Goal: Task Accomplishment & Management: Complete application form

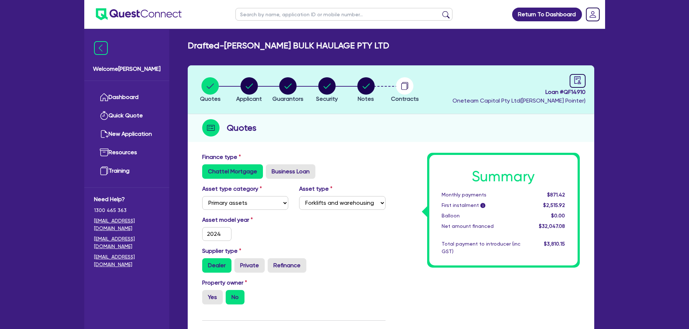
select select "PRIMARY_ASSETS"
select select "FORKLIFTS_AND_WAREHOUSING_EQUIPMENT"
click at [250, 84] on circle "button" at bounding box center [248, 85] width 17 height 17
select select "COMPANY"
select select "TRANSPORT_WAREHOUSING"
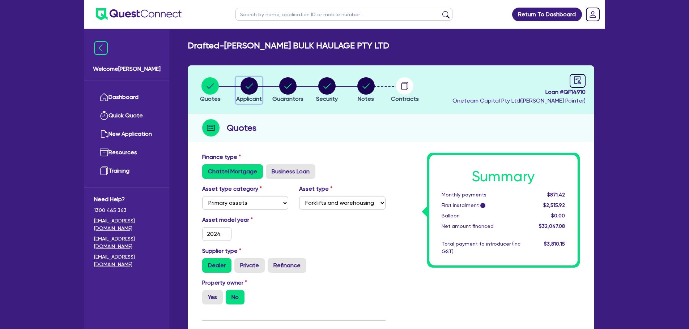
select select "PASSENGERS_FREIGHT_TRANSPORT"
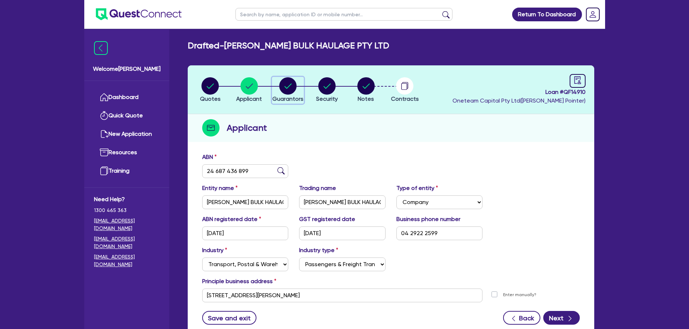
click at [284, 81] on circle "button" at bounding box center [287, 85] width 17 height 17
select select "MR"
select select "[GEOGRAPHIC_DATA]"
select select "SINGLE"
select select "CASH"
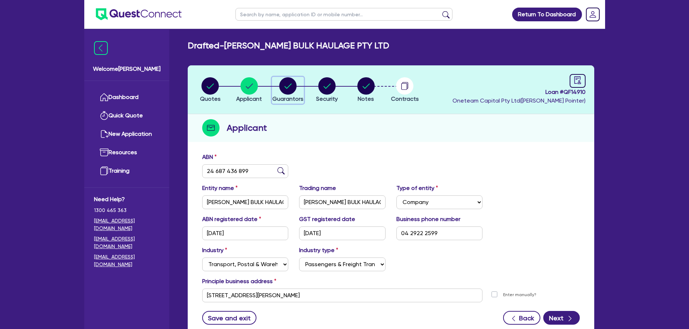
select select "VEHICLE"
select select "OTHER"
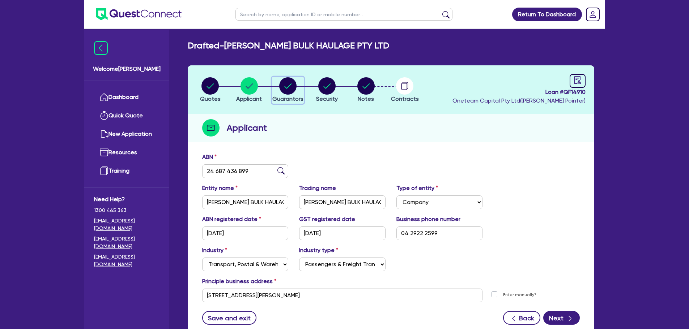
select select "OTHER"
select select "TRUCK"
select select "HOUSEHOLD_PERSONAL"
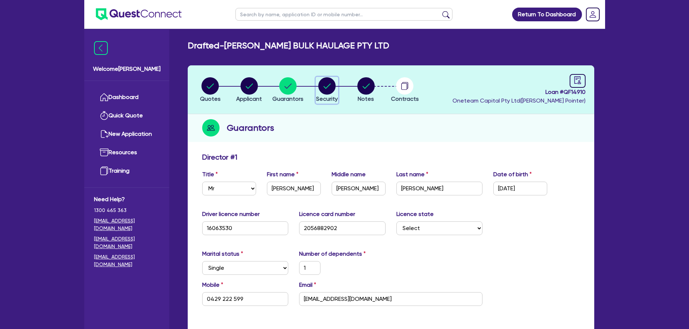
click at [328, 88] on circle "button" at bounding box center [326, 85] width 17 height 17
select select "PRIMARY_ASSETS"
select select "FORKLIFTS_AND_WAREHOUSING_EQUIPMENT"
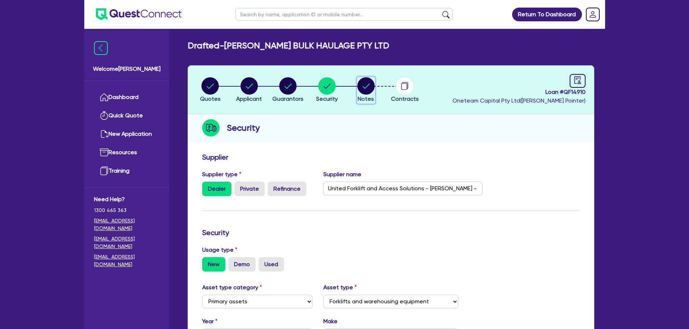
click at [368, 82] on circle "button" at bounding box center [365, 85] width 17 height 17
select select "Other"
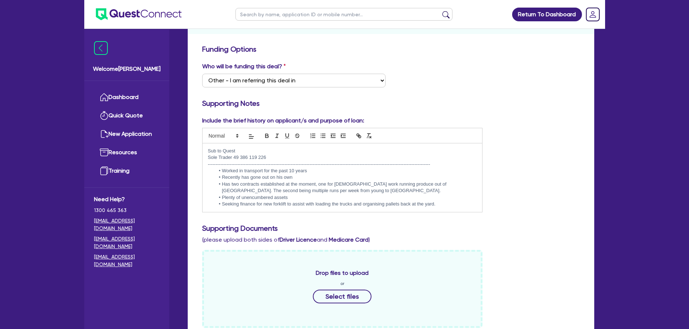
scroll to position [108, 0]
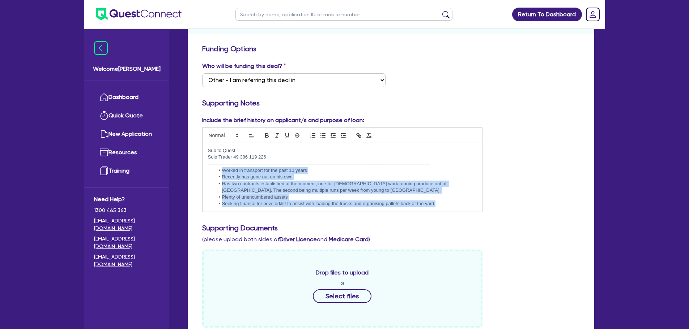
drag, startPoint x: 437, startPoint y: 203, endPoint x: 218, endPoint y: 168, distance: 222.2
click at [218, 168] on ul "Worked in transport for the past 10 years Recently has gone out on his own Has …" at bounding box center [342, 187] width 269 height 40
copy ul "Worked in transport for the past 10 years Recently has gone out on his own Has …"
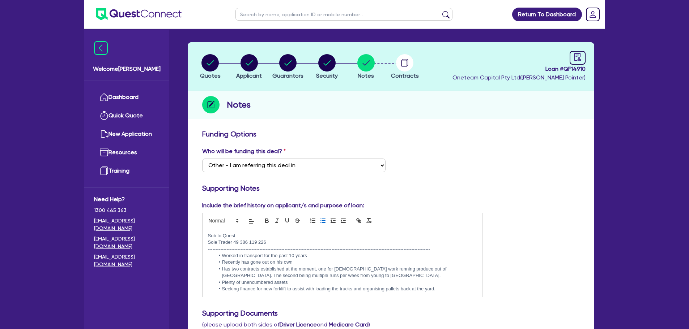
scroll to position [0, 0]
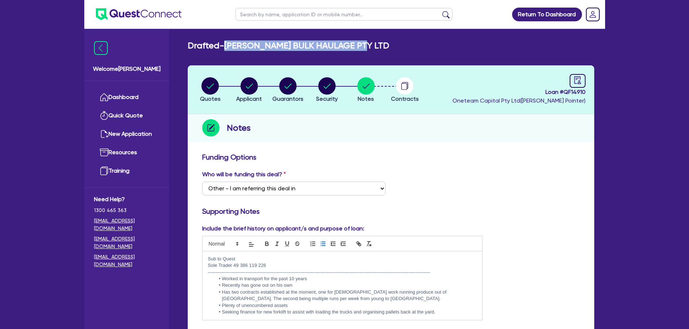
drag, startPoint x: 228, startPoint y: 46, endPoint x: 382, endPoint y: 46, distance: 154.0
click at [383, 46] on div "Drafted - SMITHERS BULK HAULAGE PTY LTD" at bounding box center [390, 45] width 417 height 10
copy h2 "[PERSON_NAME] BULK HAULAGE PTY LTD"
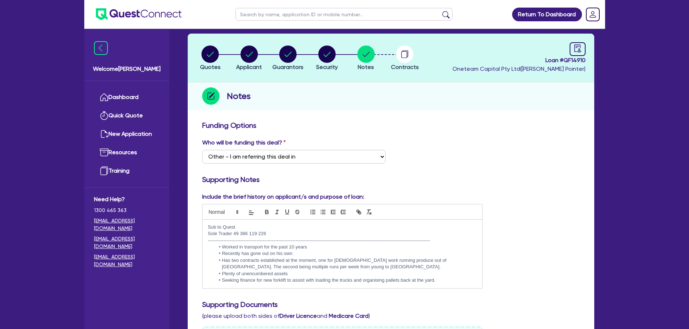
scroll to position [72, 0]
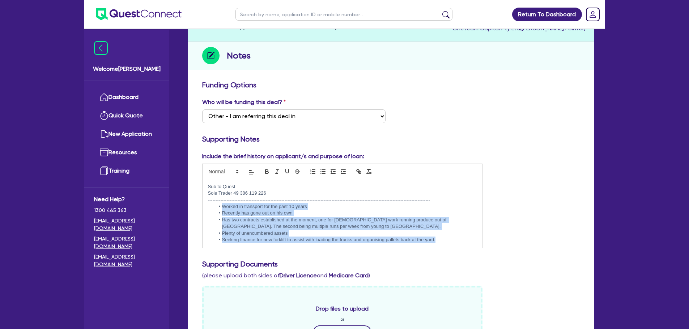
drag, startPoint x: 447, startPoint y: 239, endPoint x: 222, endPoint y: 206, distance: 227.3
click at [222, 206] on ul "Worked in transport for the past 10 years Recently has gone out on his own Has …" at bounding box center [342, 223] width 269 height 40
copy ul "Worked in transport for the past 10 years Recently has gone out on his own Has …"
click at [320, 215] on li "Recently has gone out on his own" at bounding box center [346, 213] width 262 height 7
drag, startPoint x: 440, startPoint y: 239, endPoint x: 219, endPoint y: 209, distance: 222.8
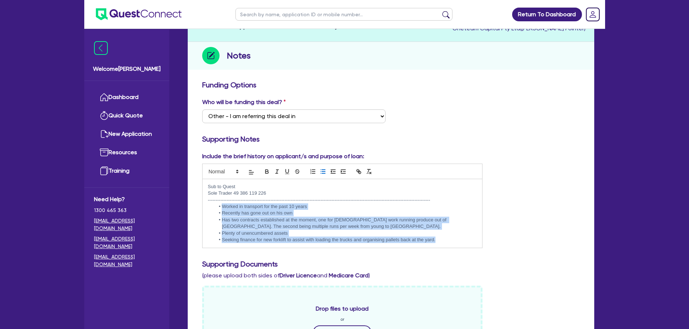
click at [219, 209] on ul "Worked in transport for the past 10 years Recently has gone out on his own Has …" at bounding box center [342, 223] width 269 height 40
copy ul "Worked in transport for the past 10 years Recently has gone out on his own Has …"
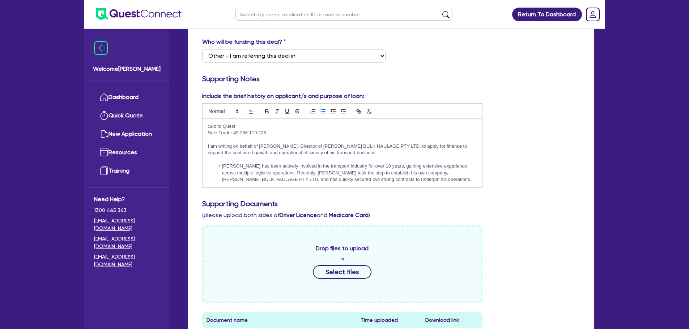
scroll to position [145, 0]
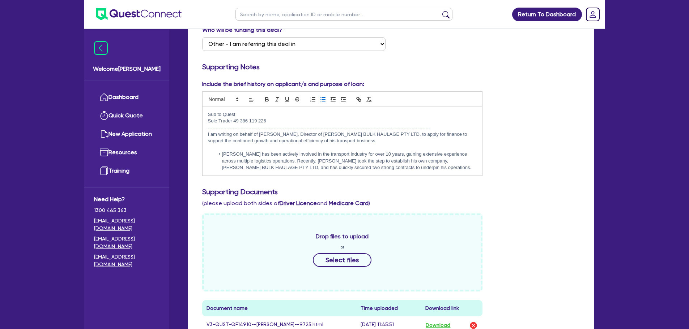
click at [221, 153] on li "Corey has been actively involved in the transport industry for over 10 years, g…" at bounding box center [346, 161] width 262 height 20
click at [366, 163] on p "Corey has been actively involved in the transport industry for over 10 years, g…" at bounding box center [342, 161] width 269 height 20
click at [359, 167] on p "Corey has been actively involved in the transport industry for over 10 years, g…" at bounding box center [342, 161] width 269 height 20
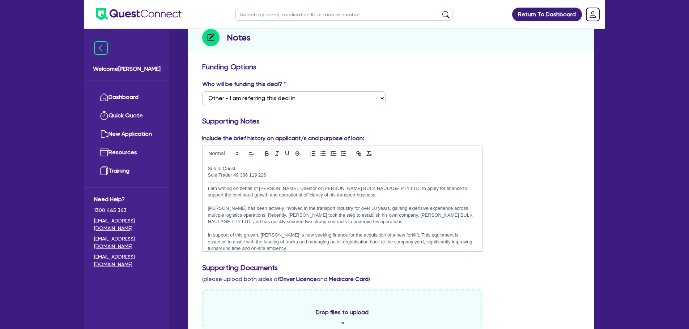
scroll to position [0, 0]
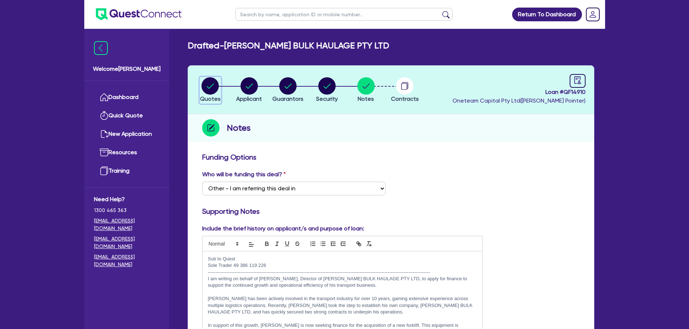
click at [210, 89] on circle "button" at bounding box center [209, 85] width 17 height 17
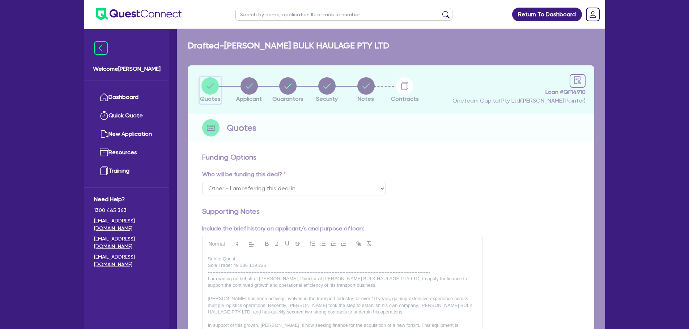
select select "PRIMARY_ASSETS"
select select "FORKLIFTS_AND_WAREHOUSING_EQUIPMENT"
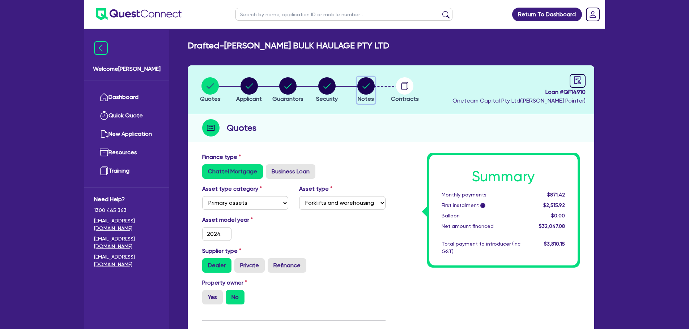
click at [360, 87] on circle "button" at bounding box center [365, 85] width 17 height 17
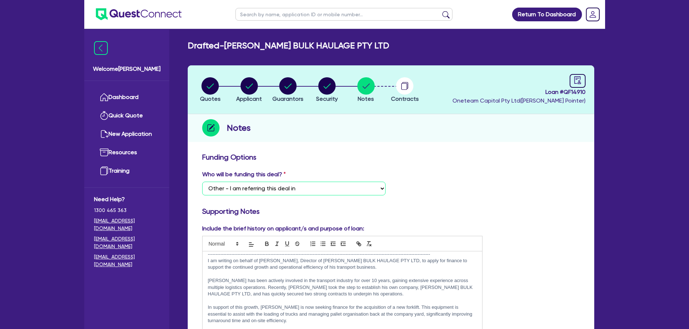
click at [265, 188] on select "Select I want Quest to fund 100% I will fund 100% I will co-fund with Quest Oth…" at bounding box center [293, 189] width 183 height 14
select select "Quest Finance - Own Book"
click at [202, 182] on select "Select I want Quest to fund 100% I will fund 100% I will co-fund with Quest Oth…" at bounding box center [293, 189] width 183 height 14
click at [383, 173] on div "Who will be funding this deal? Select I want Quest to fund 100% I will fund 100…" at bounding box center [294, 182] width 194 height 25
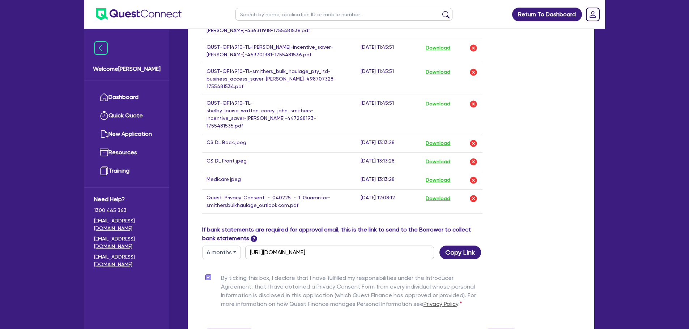
scroll to position [739, 0]
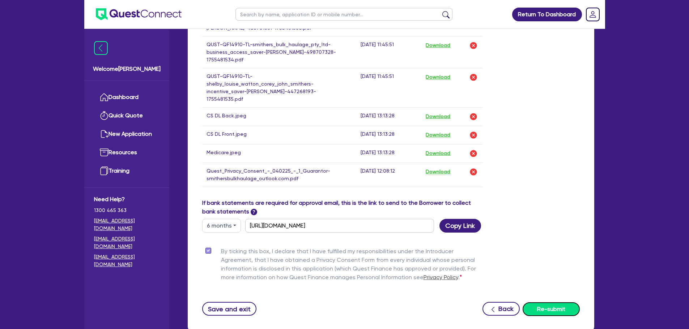
click at [562, 303] on button "Re-submit" at bounding box center [550, 310] width 57 height 14
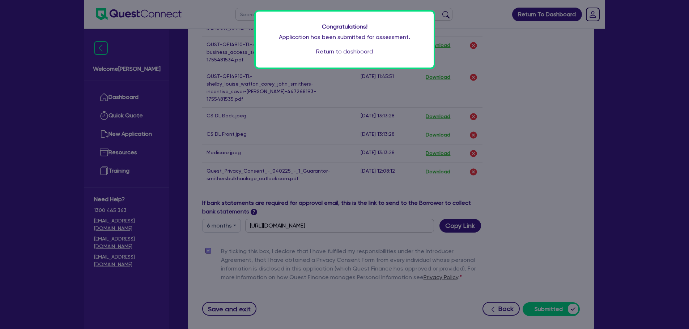
click at [343, 50] on link "Return to dashboard" at bounding box center [344, 51] width 57 height 9
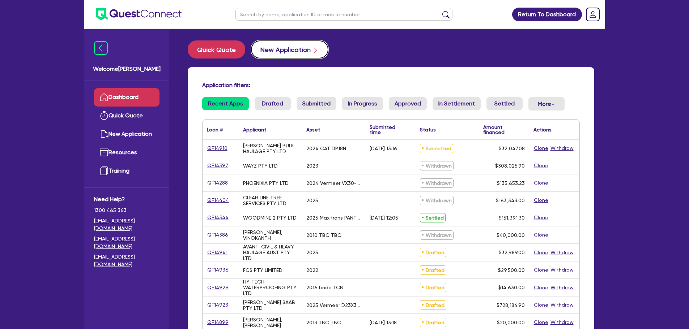
click at [290, 45] on button "New Application" at bounding box center [289, 49] width 77 height 18
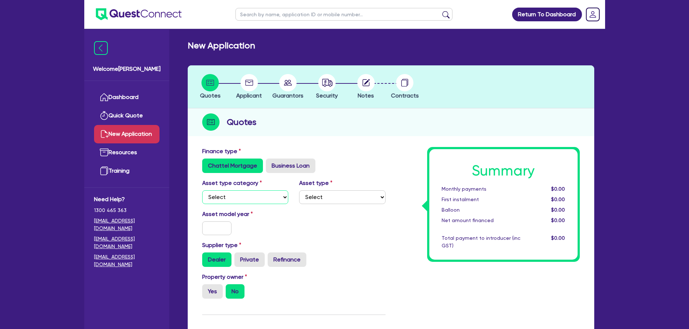
click at [250, 194] on select "Select Cars and light trucks Primary assets Secondary assets Tertiary assets" at bounding box center [245, 197] width 86 height 14
select select "CARS_AND_LIGHT_TRUCKS"
click at [202, 190] on select "Select Cars and light trucks Primary assets Secondary assets Tertiary assets" at bounding box center [245, 197] width 86 height 14
click at [317, 196] on select "Select Passenger vehicles Vans and utes Light trucks up to 4.5 tonne" at bounding box center [342, 197] width 86 height 14
select select "PASSENGER_VEHICLES"
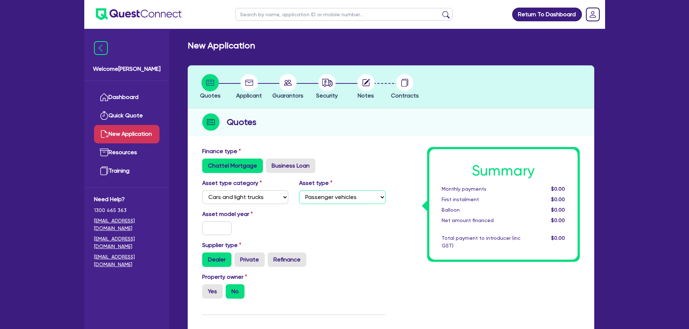
click at [299, 190] on select "Select Passenger vehicles Vans and utes Light trucks up to 4.5 tonne" at bounding box center [342, 197] width 86 height 14
click at [222, 226] on input "text" at bounding box center [217, 229] width 30 height 14
drag, startPoint x: 197, startPoint y: 227, endPoint x: 216, endPoint y: 231, distance: 19.0
click at [199, 227] on div at bounding box center [217, 229] width 40 height 14
click at [216, 231] on input "text" at bounding box center [217, 229] width 30 height 14
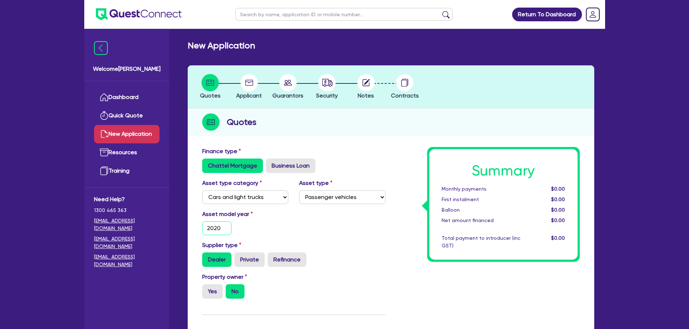
scroll to position [72, 0]
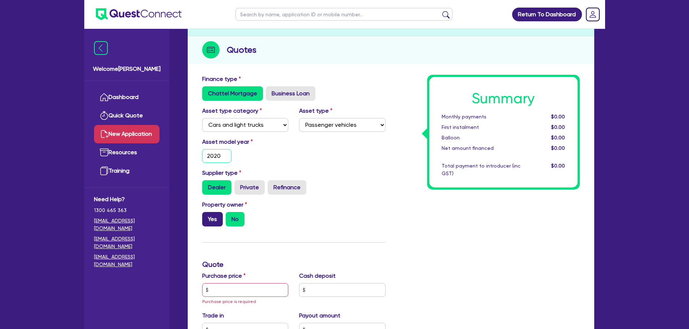
type input "2020"
click at [213, 215] on label "Yes" at bounding box center [212, 219] width 21 height 14
click at [207, 215] on input "Yes" at bounding box center [204, 214] width 5 height 5
radio input "true"
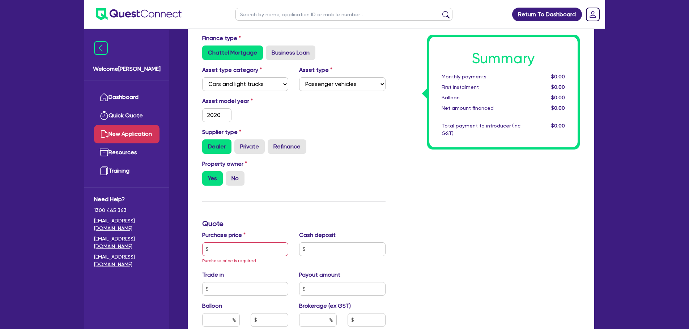
scroll to position [145, 0]
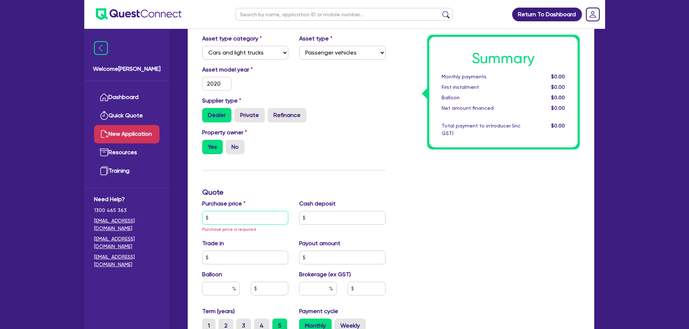
click at [223, 217] on input "text" at bounding box center [245, 218] width 86 height 14
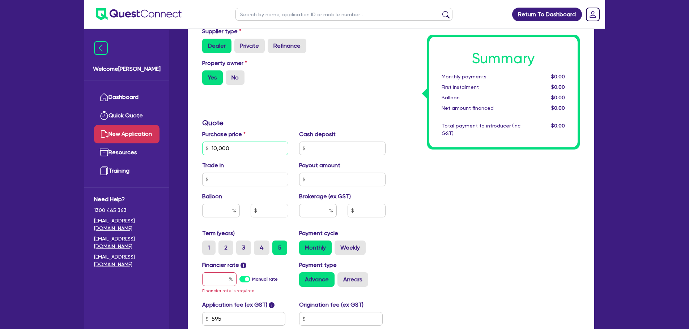
scroll to position [217, 0]
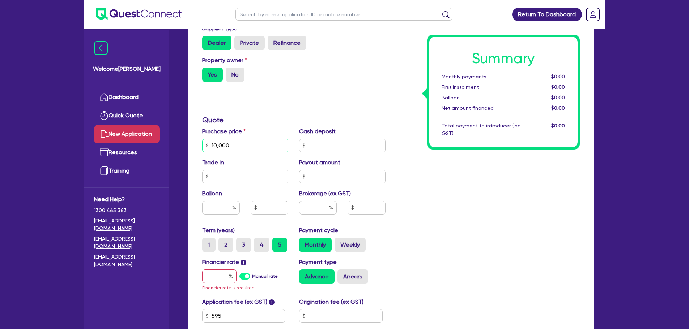
type input "10,000"
click at [214, 271] on input "text" at bounding box center [219, 277] width 34 height 14
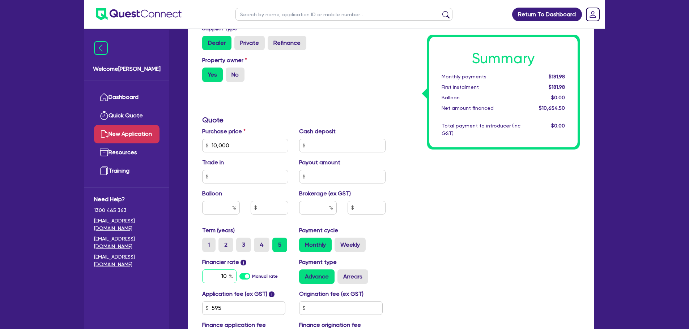
type input "10"
click at [312, 206] on input "text" at bounding box center [318, 208] width 38 height 14
type input "3"
click at [475, 197] on div "Summary Monthly payments $224.51 First instalment $224.51 Balloon $0.00 Net amo…" at bounding box center [488, 141] width 194 height 423
type input "319.64"
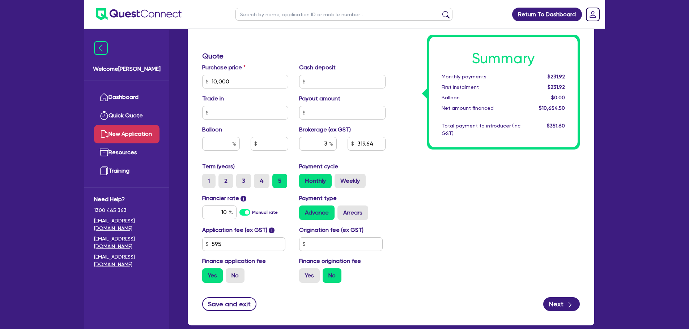
scroll to position [289, 0]
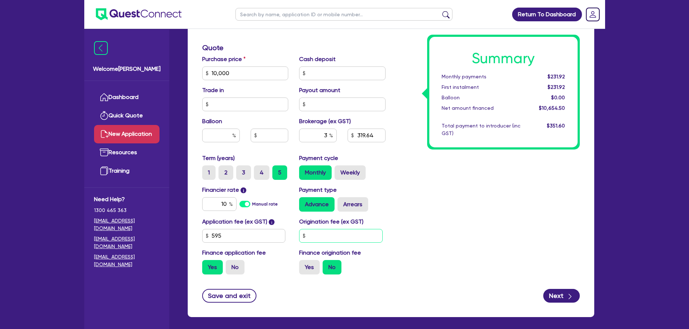
click at [314, 236] on input "text" at bounding box center [340, 236] width 83 height 14
type input "900"
click at [431, 233] on div "Summary Monthly payments Calculating... First instalment Calculating... Balloon…" at bounding box center [488, 69] width 194 height 423
click at [237, 274] on label "No" at bounding box center [235, 267] width 19 height 14
click at [230, 265] on input "No" at bounding box center [228, 262] width 5 height 5
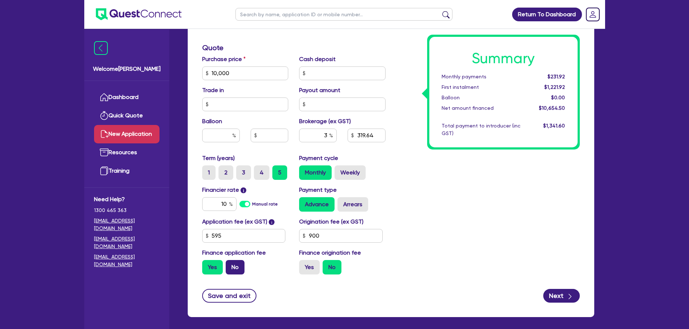
radio input "true"
type input "300"
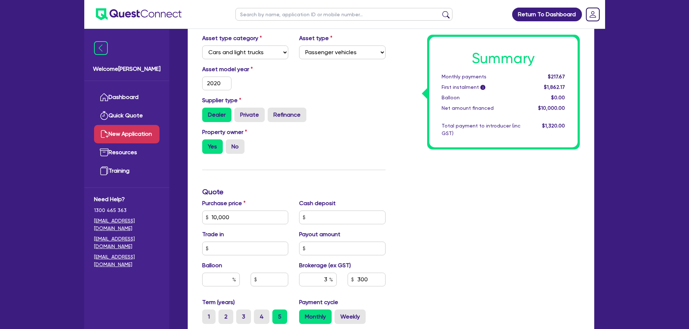
scroll to position [0, 0]
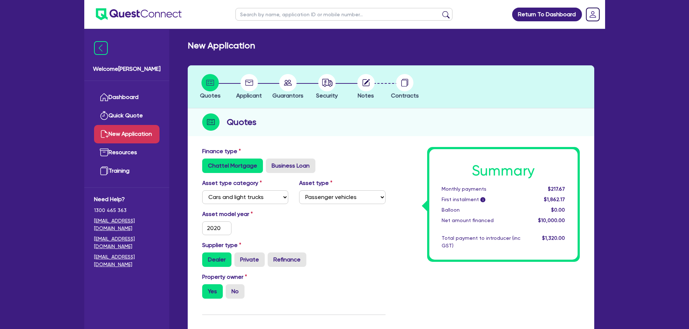
click at [248, 79] on circle at bounding box center [248, 82] width 17 height 17
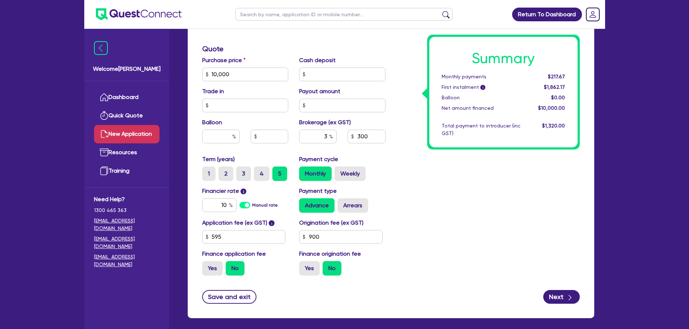
scroll to position [321, 0]
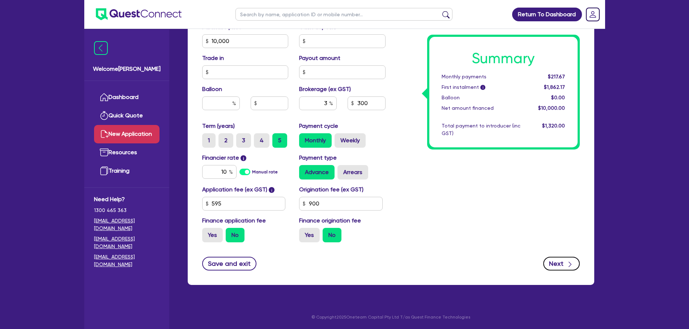
click at [563, 261] on button "Next" at bounding box center [561, 264] width 37 height 14
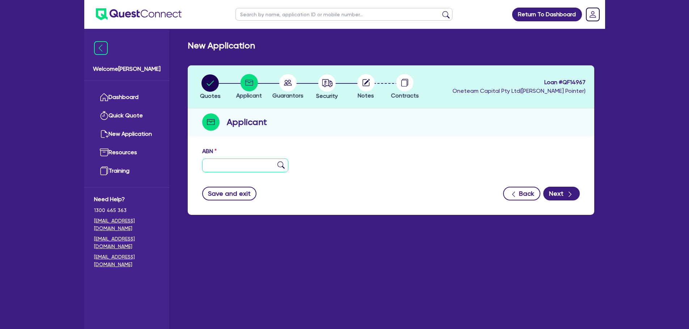
click at [226, 167] on input "text" at bounding box center [245, 166] width 86 height 14
type input "11 111 111 111"
click at [279, 164] on img at bounding box center [280, 165] width 7 height 7
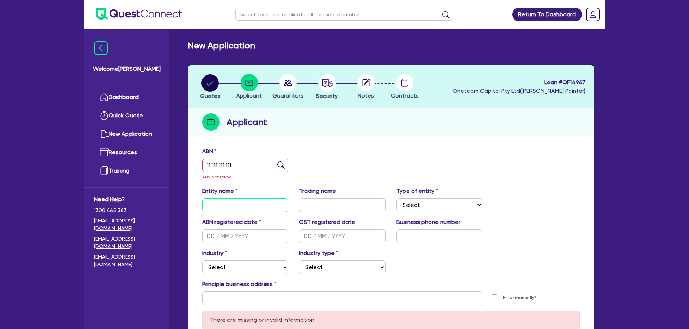
click at [253, 209] on input "text" at bounding box center [245, 205] width 86 height 14
type input "[PERSON_NAME]"
drag, startPoint x: 253, startPoint y: 209, endPoint x: 202, endPoint y: 206, distance: 51.8
click at [202, 206] on input "[PERSON_NAME]" at bounding box center [245, 205] width 86 height 14
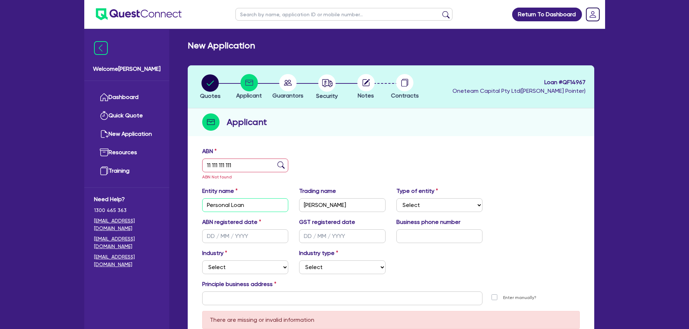
type input "Personal Loan"
click at [454, 211] on select "Select Sole Trader Company Partnership Trust" at bounding box center [439, 205] width 86 height 14
select select "SOLE_TRADER"
click at [396, 198] on select "Select Sole Trader Company Partnership Trust" at bounding box center [439, 205] width 86 height 14
click at [211, 238] on input "text" at bounding box center [245, 237] width 86 height 14
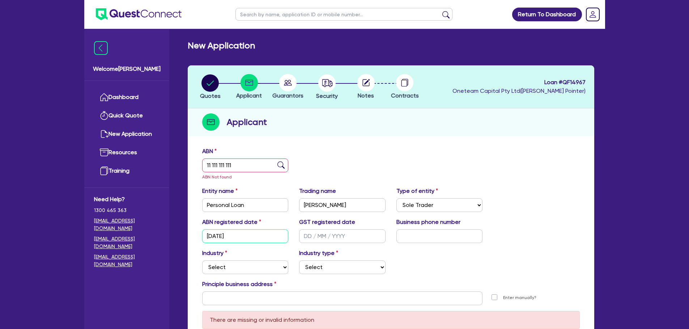
type input "[DATE]"
click at [310, 236] on input "text" at bounding box center [342, 237] width 86 height 14
type input "[DATE]"
click at [443, 232] on input "text" at bounding box center [439, 237] width 86 height 14
click at [406, 234] on input "text" at bounding box center [439, 237] width 86 height 14
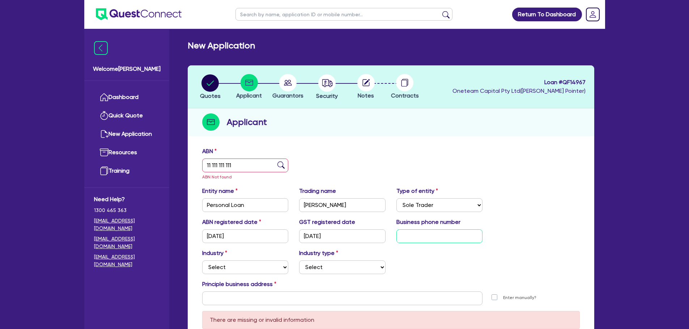
paste input "61 4668 3241"
drag, startPoint x: 407, startPoint y: 235, endPoint x: 397, endPoint y: 237, distance: 10.6
click at [397, 237] on input "61 4668 3241" at bounding box center [439, 237] width 86 height 14
type input "14 6683 24"
drag, startPoint x: 436, startPoint y: 236, endPoint x: 375, endPoint y: 230, distance: 60.7
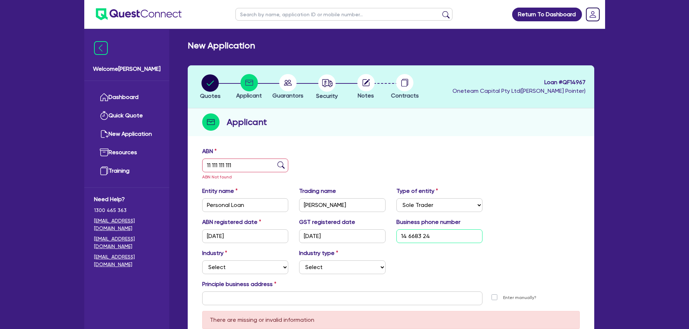
click at [376, 230] on div "ABN registered date [DATE] GST registered date [DATE] Business phone number [PH…" at bounding box center [391, 233] width 388 height 31
click at [431, 240] on input "text" at bounding box center [439, 237] width 86 height 14
paste input "4 6683 2414"
type input "04 6683 2414"
click at [254, 264] on select "Select Accomodation & Food Services Administrative & Support Services Agricultu…" at bounding box center [245, 268] width 86 height 14
